Goal: Task Accomplishment & Management: Use online tool/utility

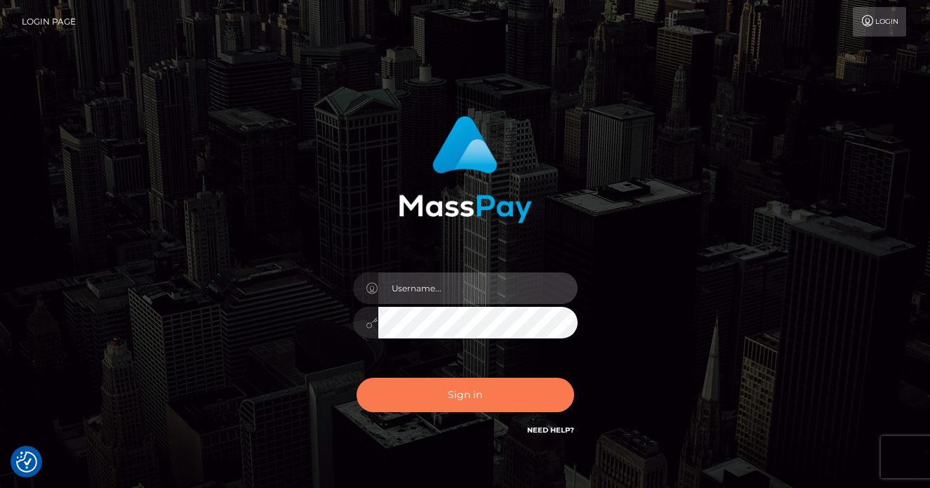
type input "vlad"
click at [465, 390] on button "Sign in" at bounding box center [466, 395] width 218 height 34
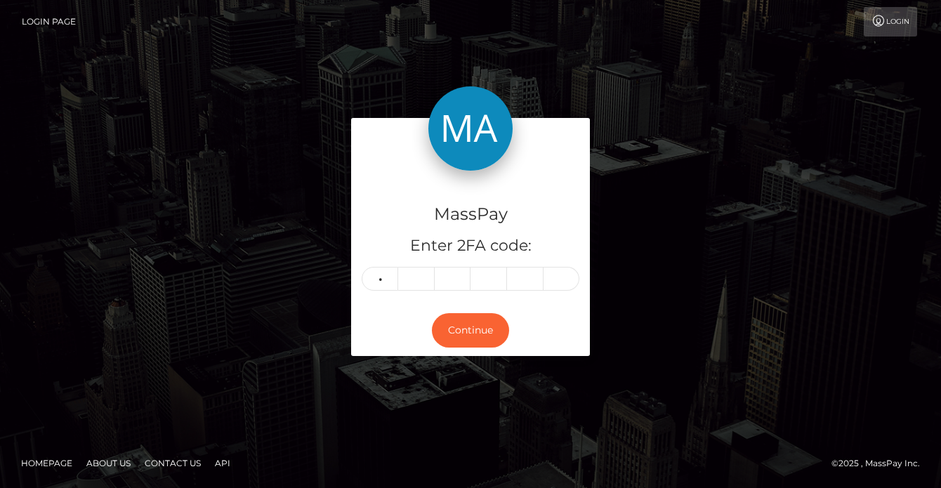
type input "9"
type input "4"
type input "9"
type input "1"
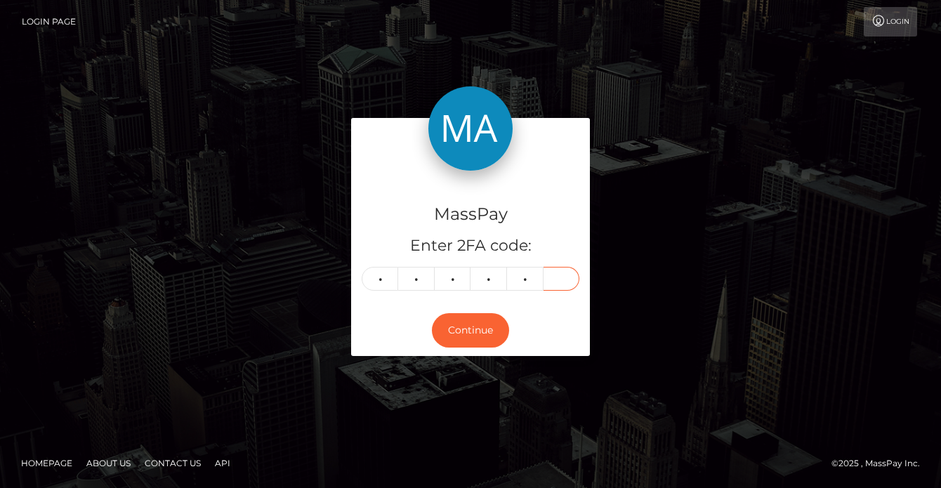
type input "8"
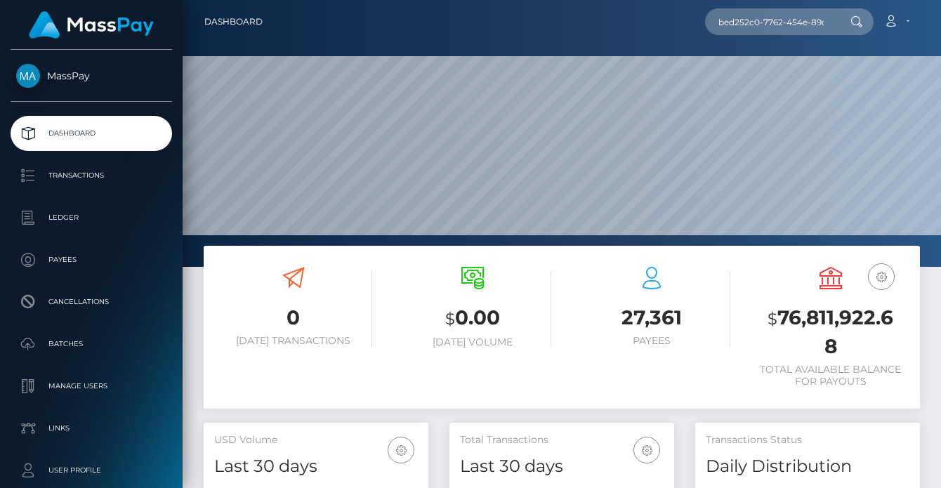
scroll to position [0, 70]
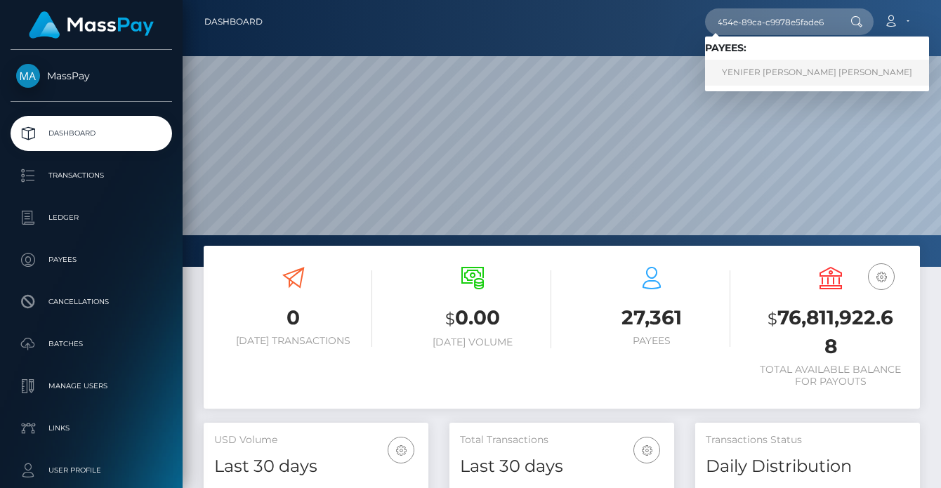
type input "bed252c0-7762-454e-89ca-c9978e5fade6"
click at [871, 77] on link "YENIFER YESENIA J MARTINEZ AGUIRRE" at bounding box center [817, 73] width 224 height 26
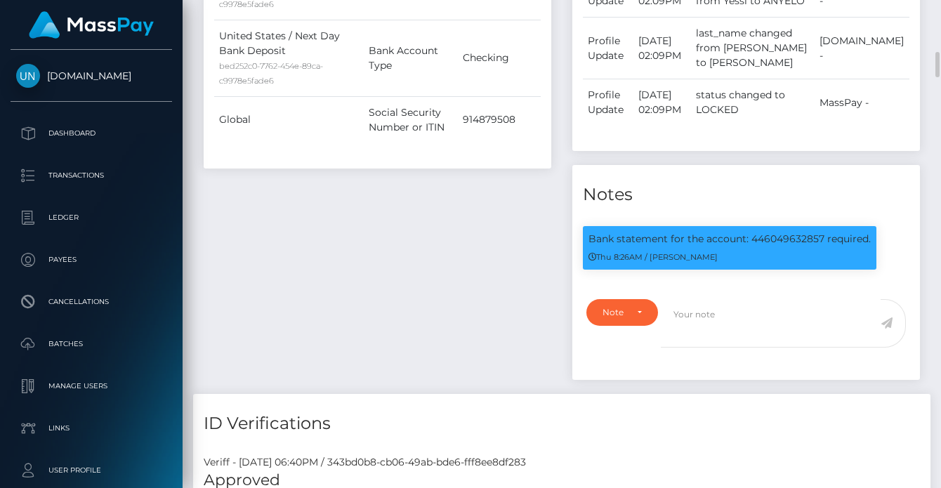
scroll to position [169, 225]
click at [785, 270] on div "Bank statement for the account: 446049632857 required. Thu 8:26AM / Dan Cirnat" at bounding box center [729, 248] width 293 height 44
click at [777, 246] on p "Bank statement for the account: 446049632857 required." at bounding box center [729, 239] width 282 height 15
copy p "446049632857"
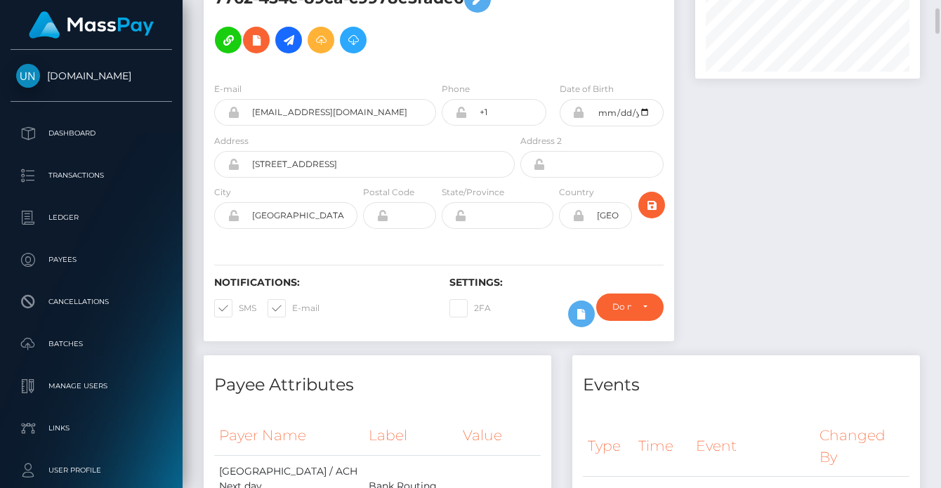
scroll to position [0, 0]
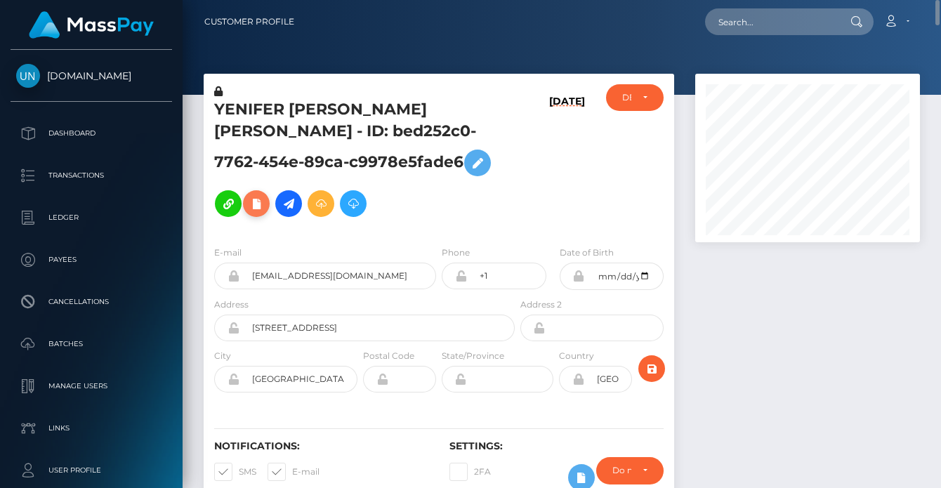
click at [265, 195] on icon at bounding box center [256, 204] width 17 height 18
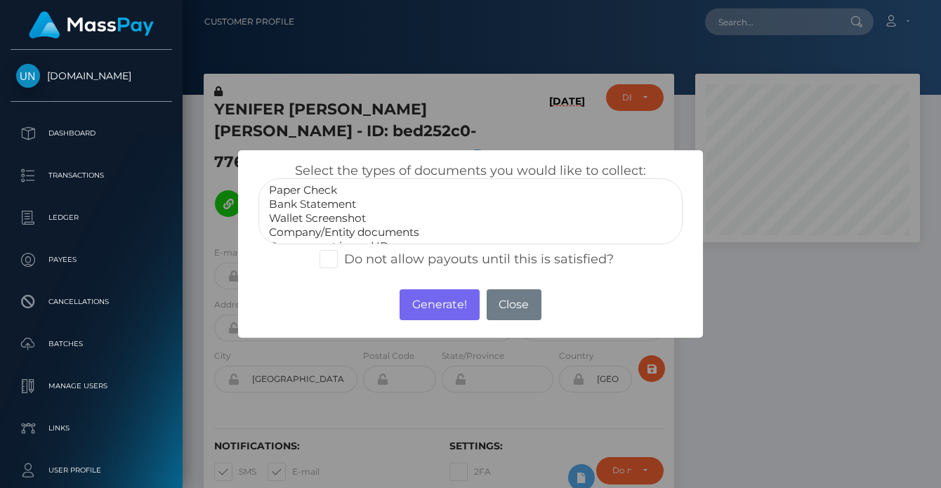
select select "Bank Statement"
click at [326, 202] on option "Bank Statement" at bounding box center [471, 204] width 406 height 14
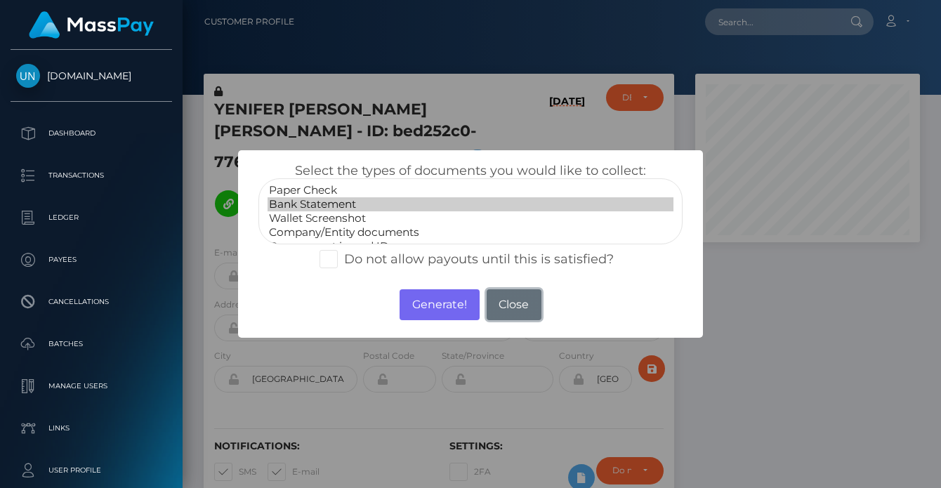
click at [533, 303] on button "Close" at bounding box center [514, 304] width 55 height 31
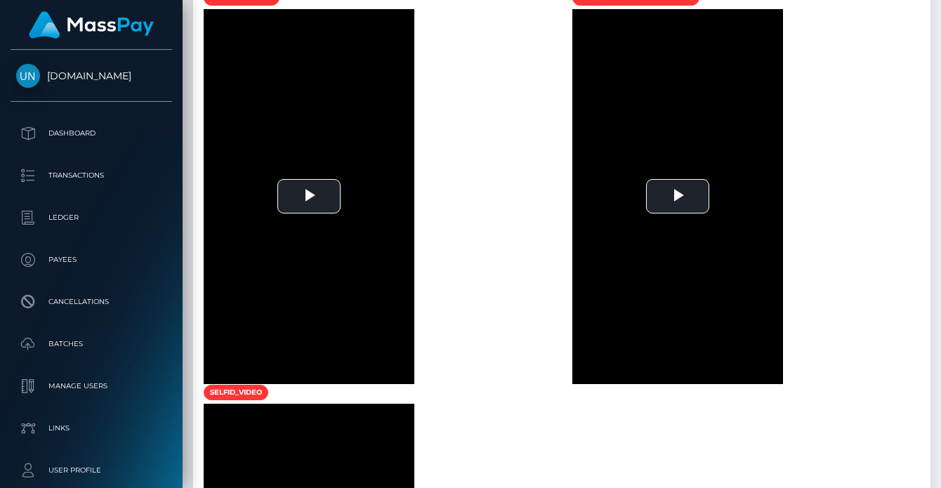
scroll to position [1472, 0]
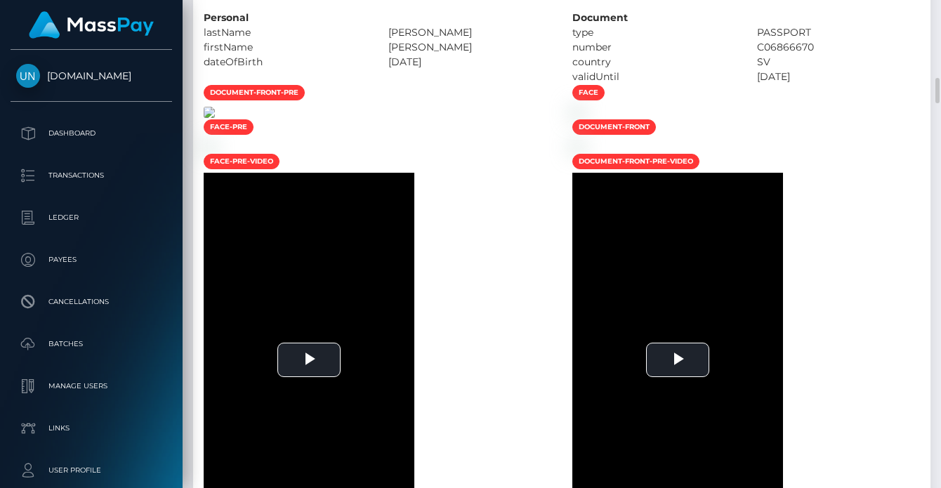
click at [215, 118] on img at bounding box center [209, 112] width 11 height 11
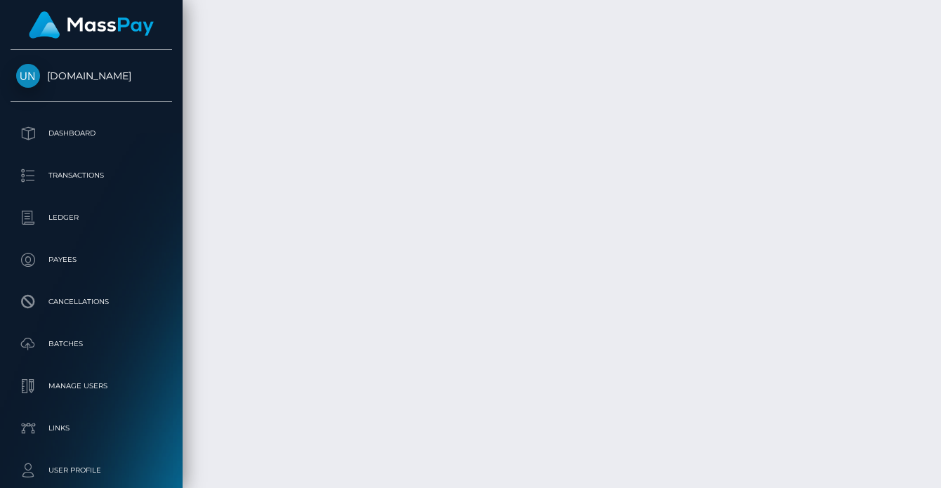
scroll to position [7409, 0]
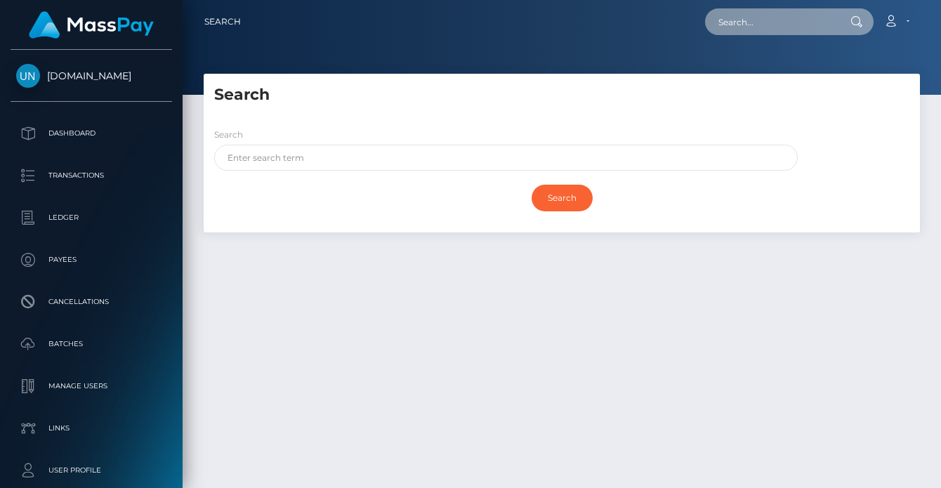
click at [784, 15] on input "text" at bounding box center [771, 21] width 132 height 27
paste input "bed252c0-7762-454e-89ca-c9978e5fade6"
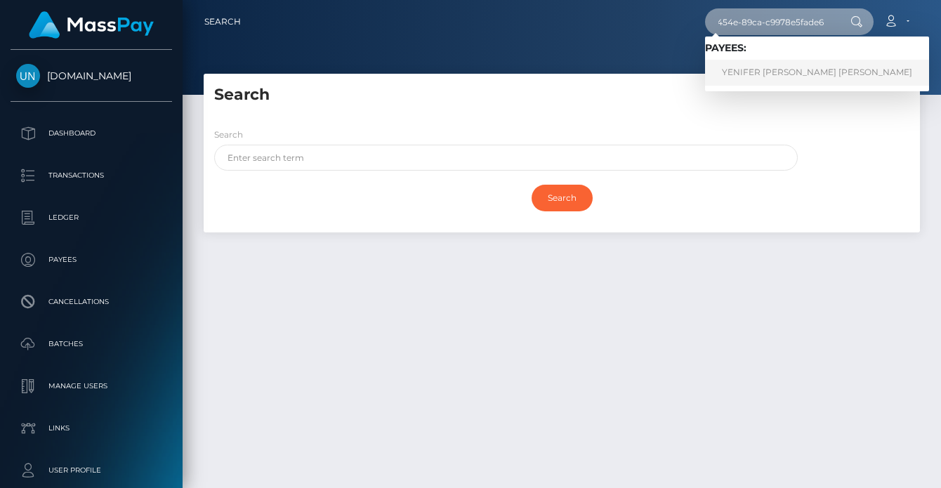
type input "bed252c0-7762-454e-89ca-c9978e5fade6"
click at [747, 79] on link "YENIFER [PERSON_NAME] [PERSON_NAME]" at bounding box center [817, 73] width 224 height 26
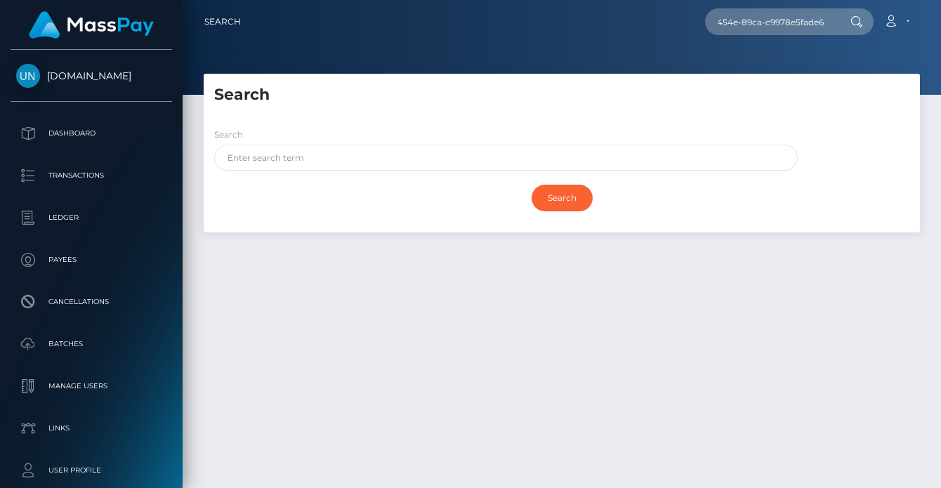
scroll to position [0, 0]
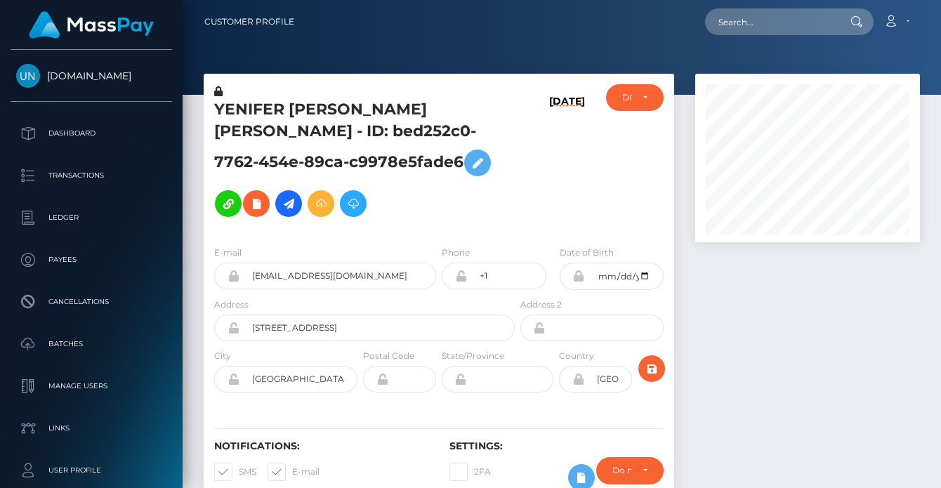
scroll to position [169, 225]
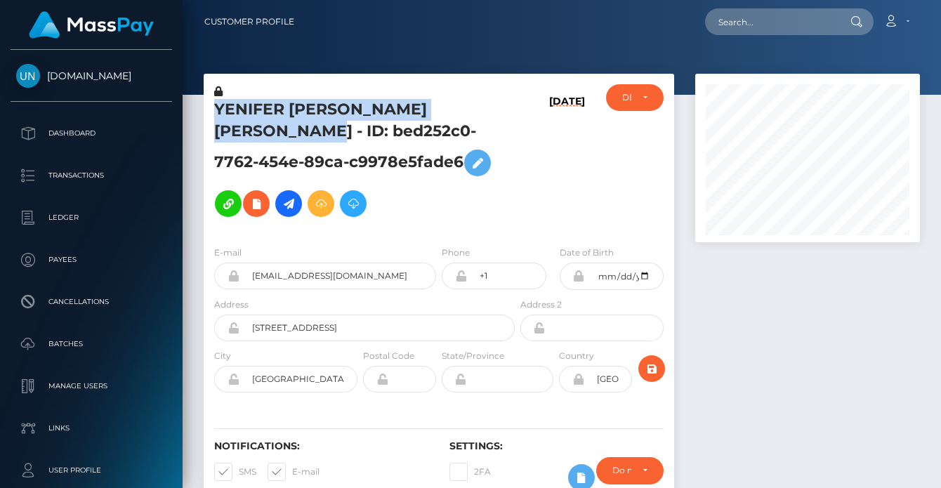
drag, startPoint x: 288, startPoint y: 136, endPoint x: 213, endPoint y: 108, distance: 80.0
click at [213, 108] on div "YENIFER [PERSON_NAME] [PERSON_NAME] - ID: bed252c0-7762-454e-89ca-c9978e5fade6" at bounding box center [361, 159] width 314 height 150
copy h5 "YENIFER [PERSON_NAME] [PERSON_NAME]"
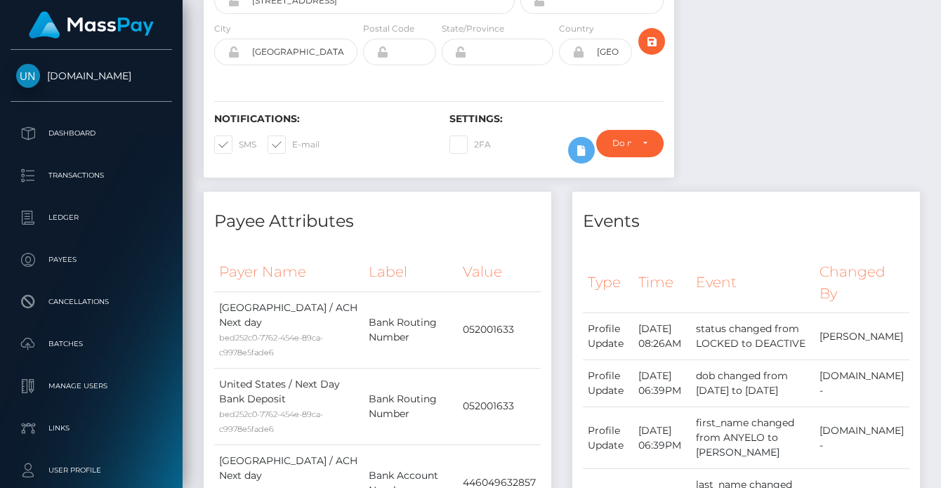
scroll to position [0, 0]
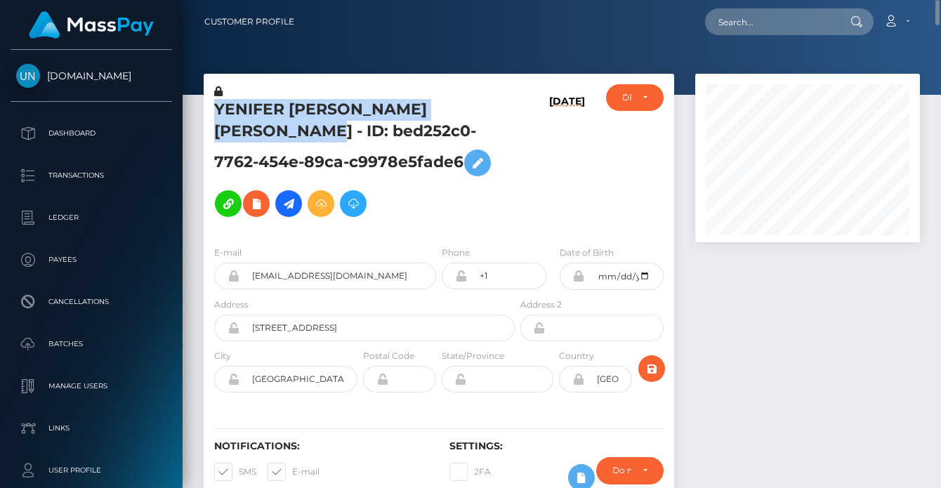
click at [365, 120] on h5 "YENIFER [PERSON_NAME] [PERSON_NAME] - ID: bed252c0-7762-454e-89ca-c9978e5fade6" at bounding box center [360, 161] width 293 height 125
drag, startPoint x: 286, startPoint y: 130, endPoint x: 213, endPoint y: 117, distance: 74.8
click at [213, 117] on div "YENIFER [PERSON_NAME] [PERSON_NAME] - ID: bed252c0-7762-454e-89ca-c9978e5fade6" at bounding box center [361, 159] width 314 height 150
copy h5 "YENIFER [PERSON_NAME] [PERSON_NAME]"
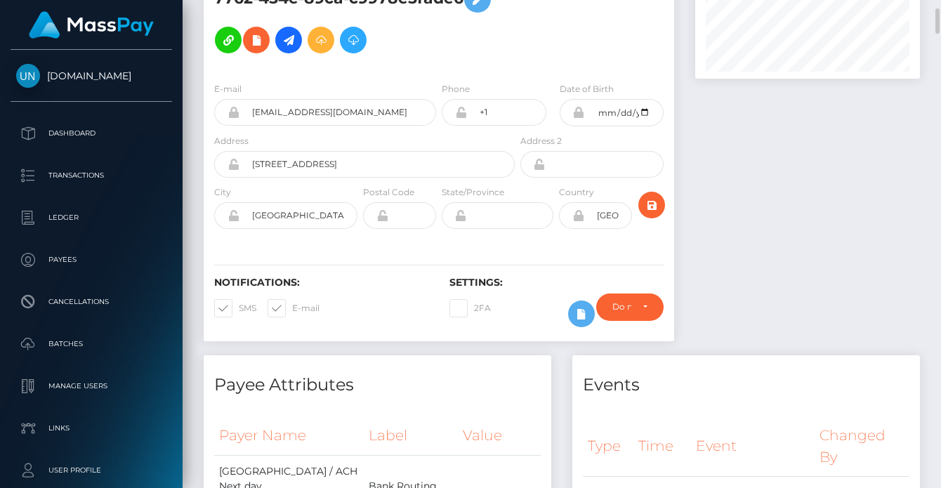
scroll to position [491, 0]
